Goal: Transaction & Acquisition: Purchase product/service

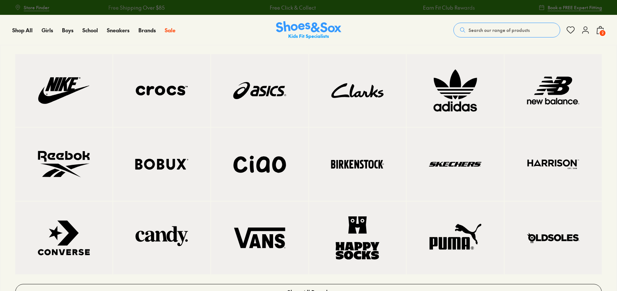
click at [554, 91] on img at bounding box center [552, 90] width 67 height 43
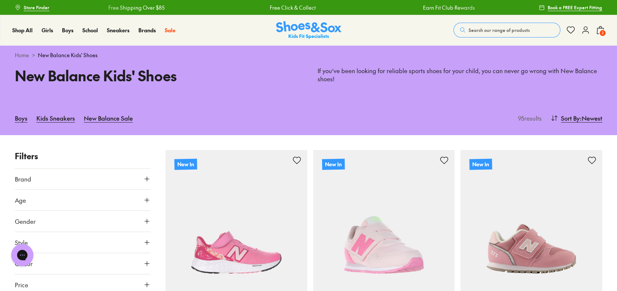
scroll to position [148, 0]
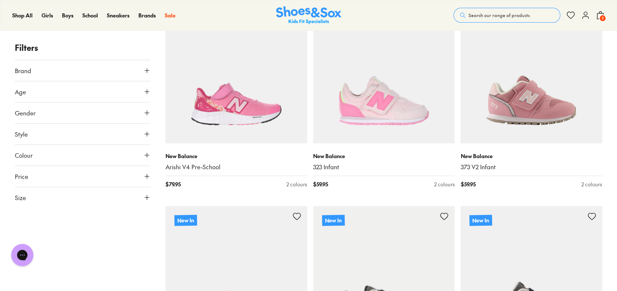
click at [40, 69] on button "Brand" at bounding box center [83, 70] width 136 height 21
click at [40, 71] on button "Brand" at bounding box center [83, 70] width 136 height 21
click at [47, 92] on button "Age" at bounding box center [83, 91] width 136 height 21
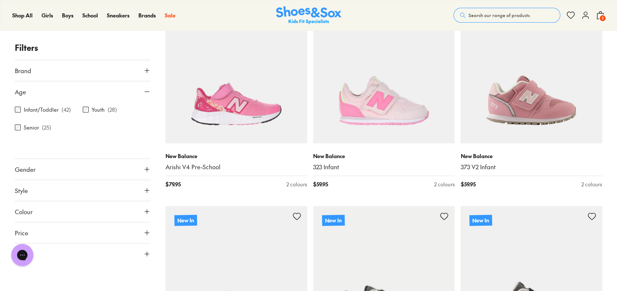
click at [30, 109] on label "Infant/Toddler" at bounding box center [41, 110] width 35 height 8
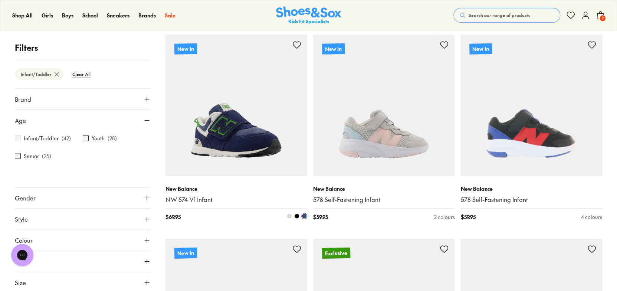
scroll to position [320, 0]
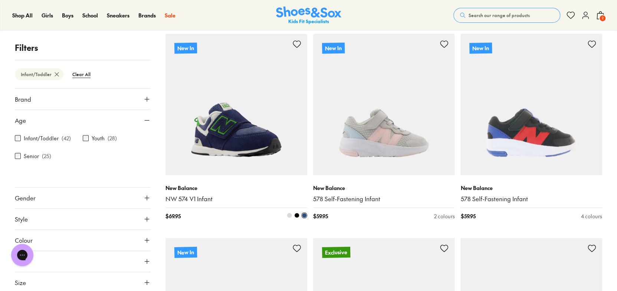
click at [210, 119] on img at bounding box center [236, 105] width 142 height 142
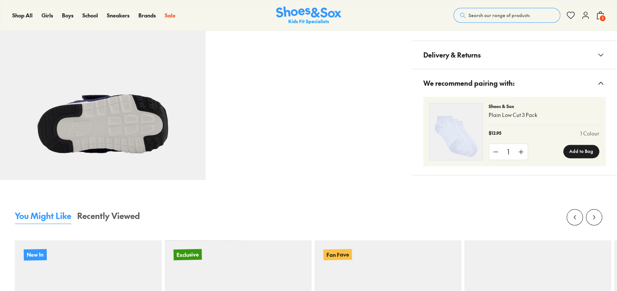
scroll to position [371, 0]
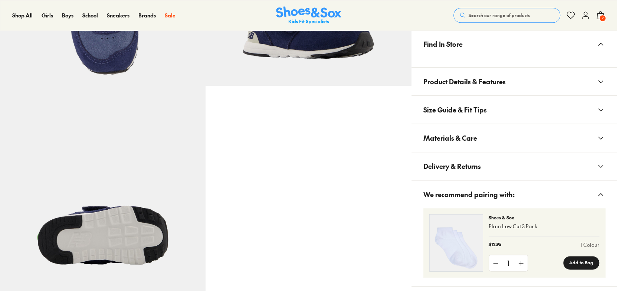
click at [474, 139] on span "Materials & Care" at bounding box center [450, 138] width 54 height 22
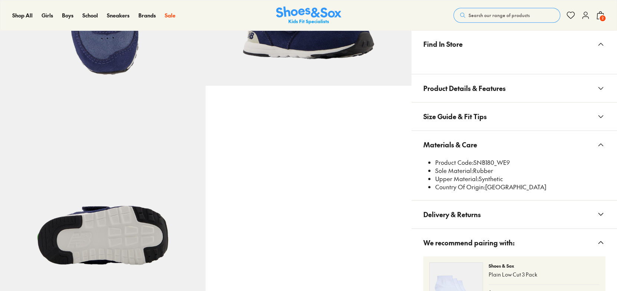
select select "*"
drag, startPoint x: 493, startPoint y: 163, endPoint x: 473, endPoint y: 161, distance: 20.1
click at [473, 161] on li "Product Code: SNB180_WE9" at bounding box center [520, 162] width 170 height 8
copy li "SNB180"
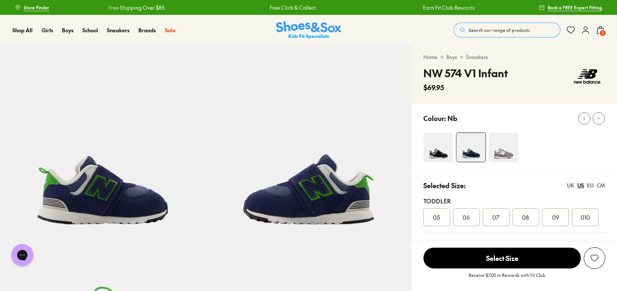
click at [467, 150] on img at bounding box center [470, 147] width 29 height 29
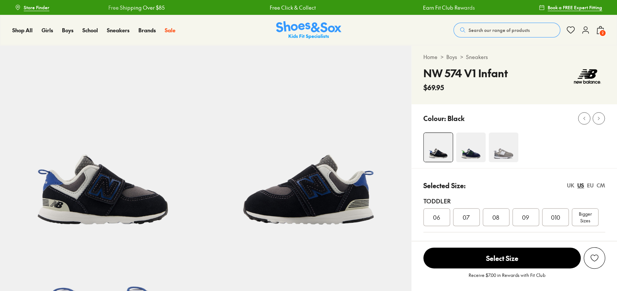
select select "*"
